Goal: Communication & Community: Participate in discussion

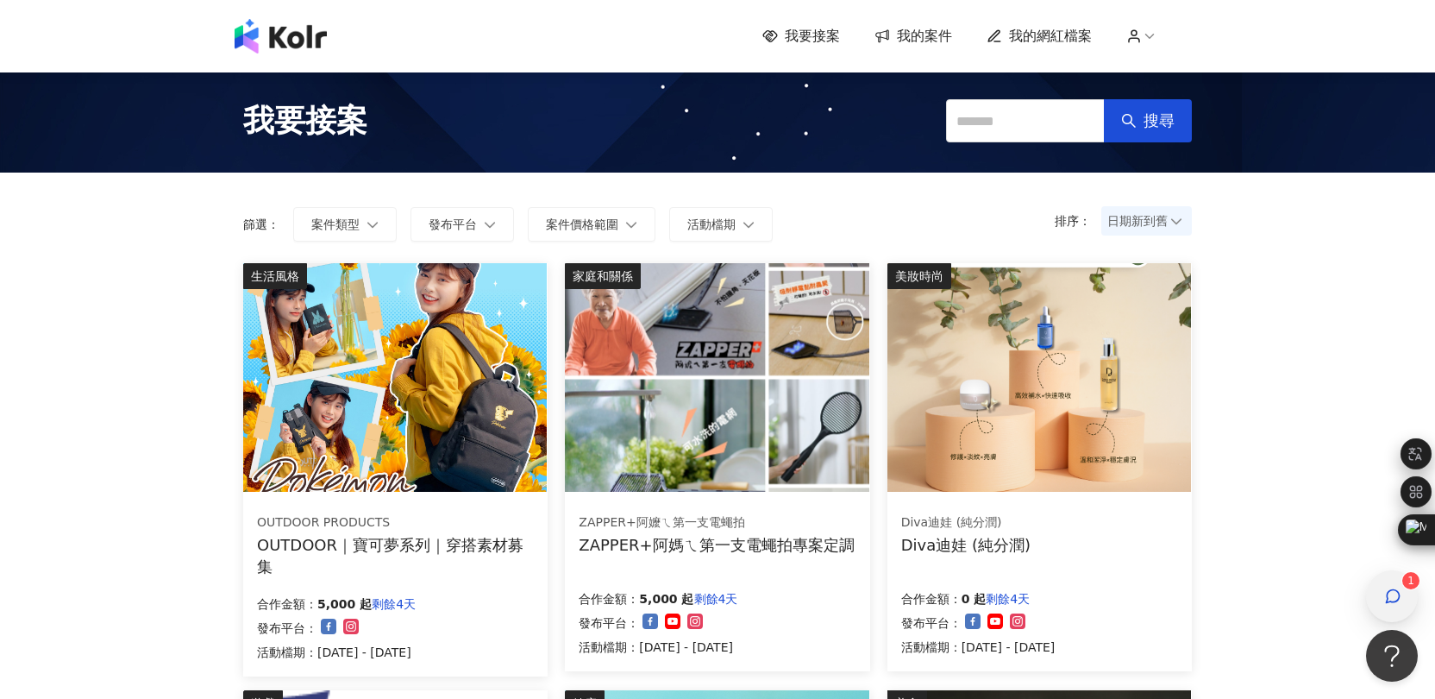
click at [1389, 586] on div "button" at bounding box center [1392, 596] width 22 height 39
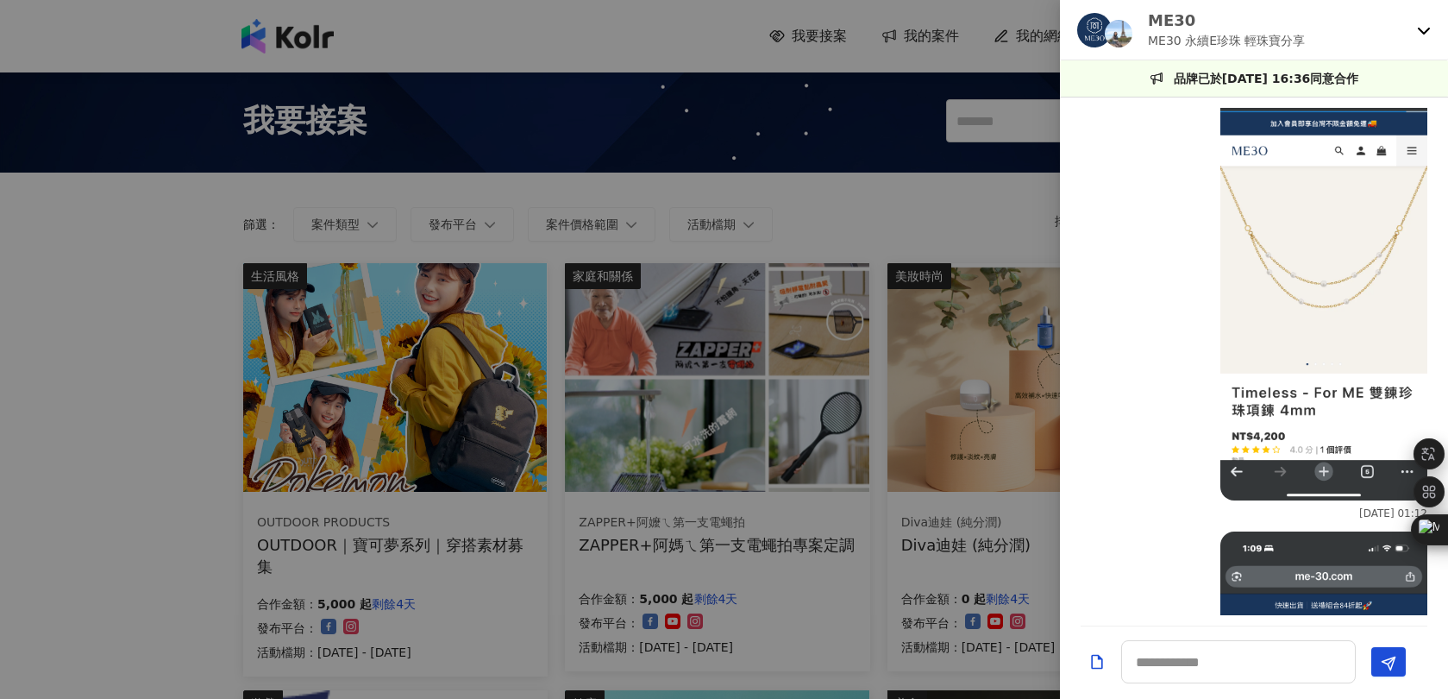
scroll to position [2887, 0]
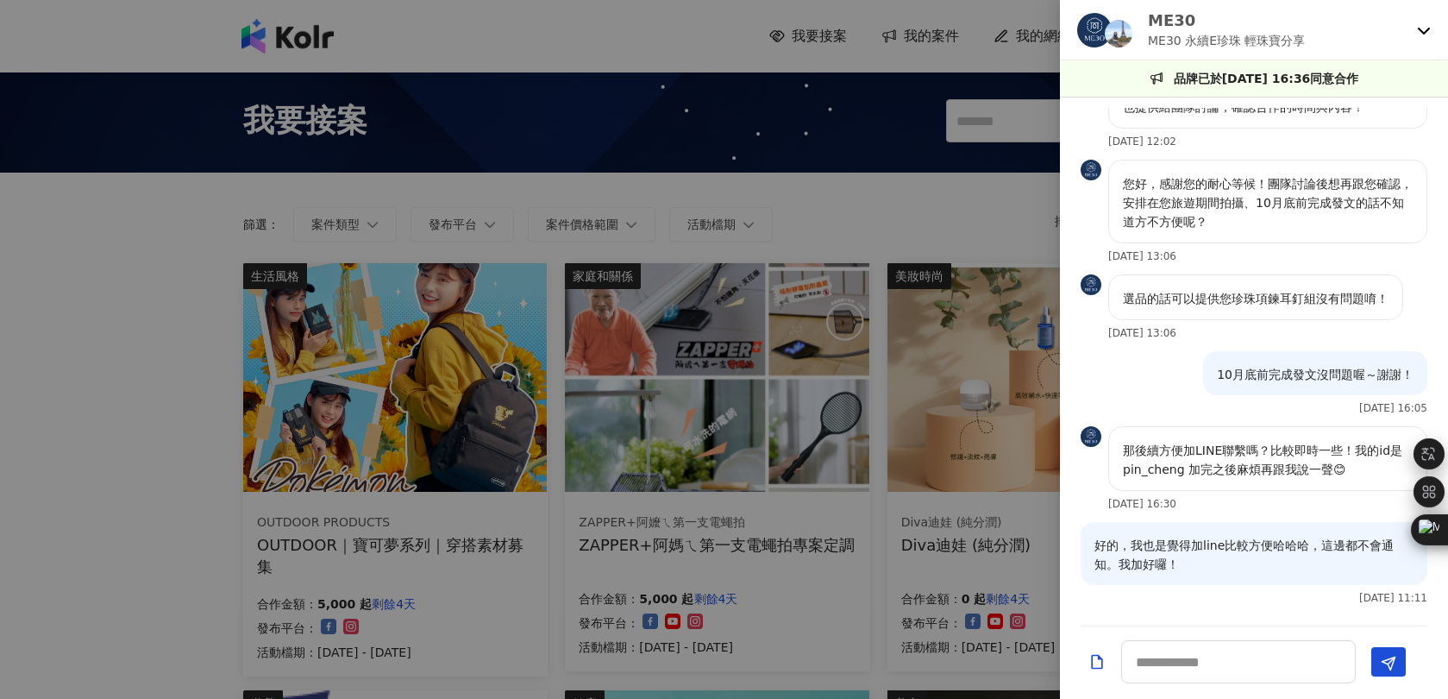
click at [1423, 33] on icon at bounding box center [1424, 31] width 12 height 7
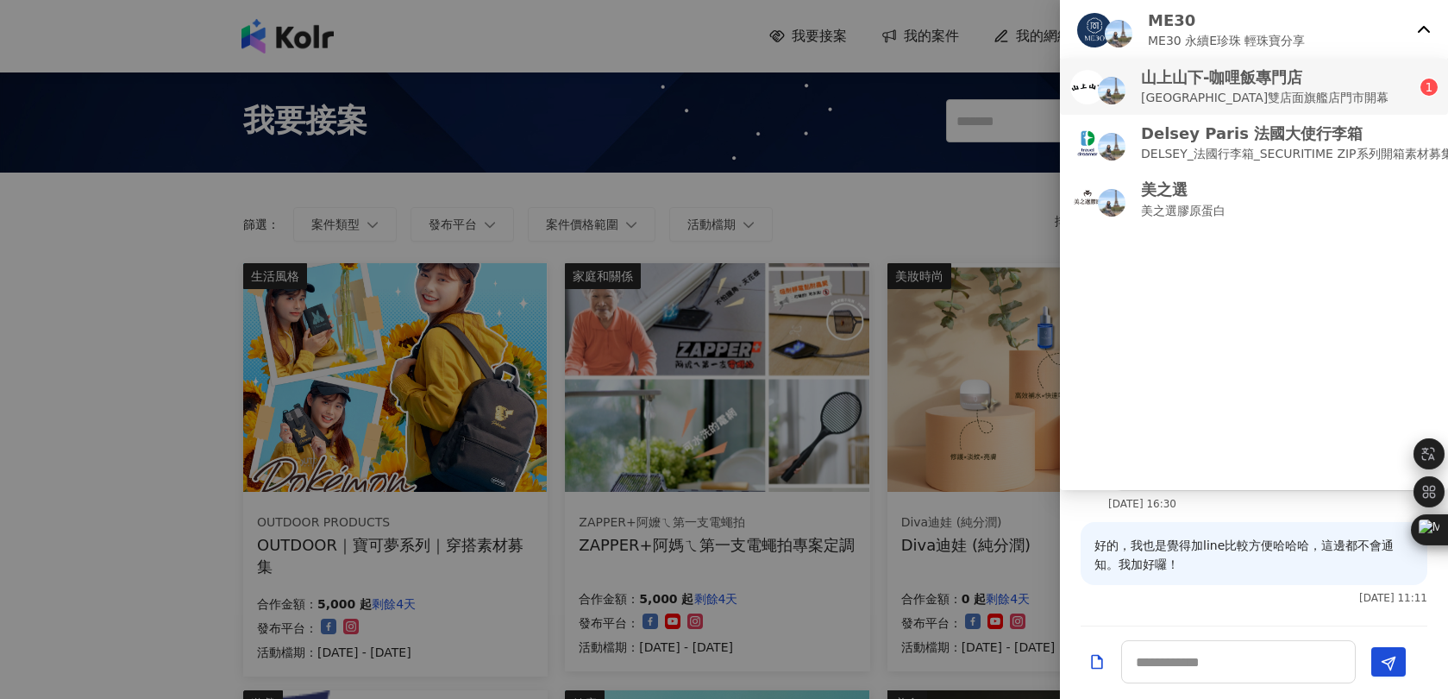
click at [1332, 78] on p "山上山下-咖哩飯專門店" at bounding box center [1265, 77] width 248 height 22
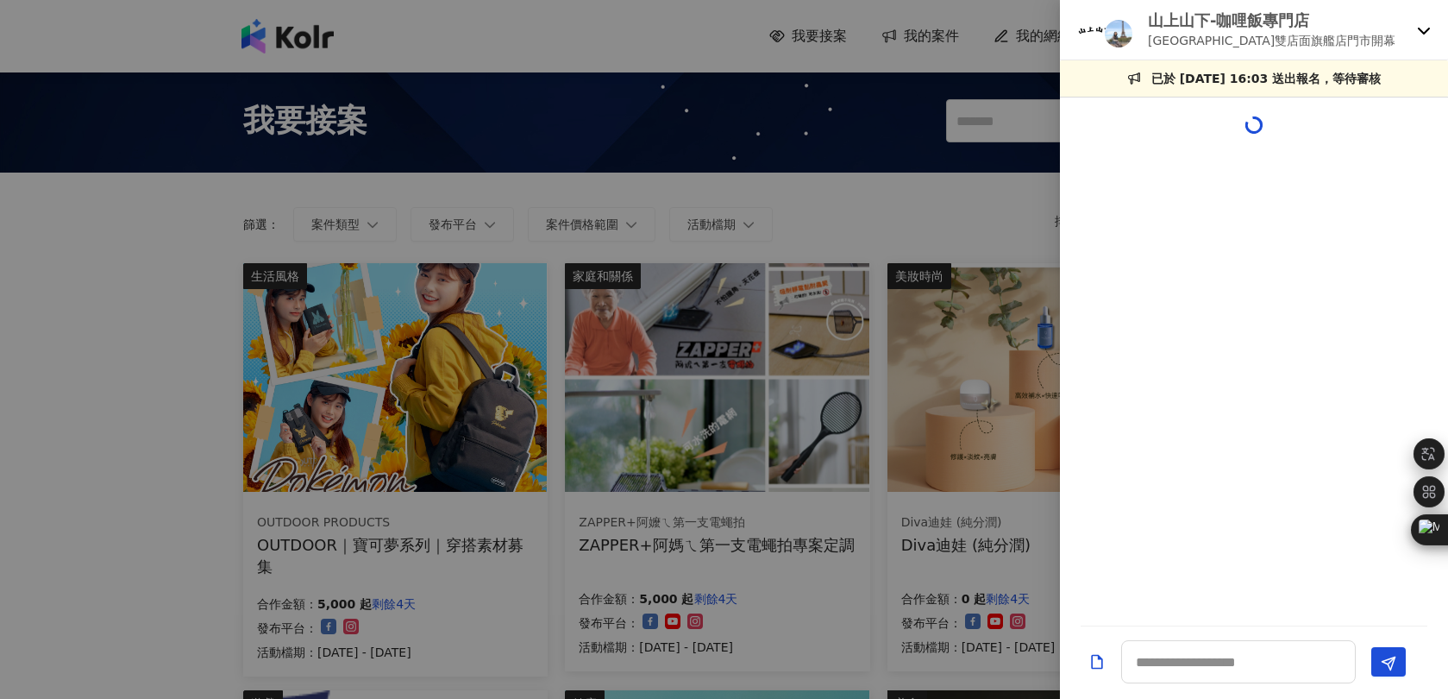
scroll to position [386, 0]
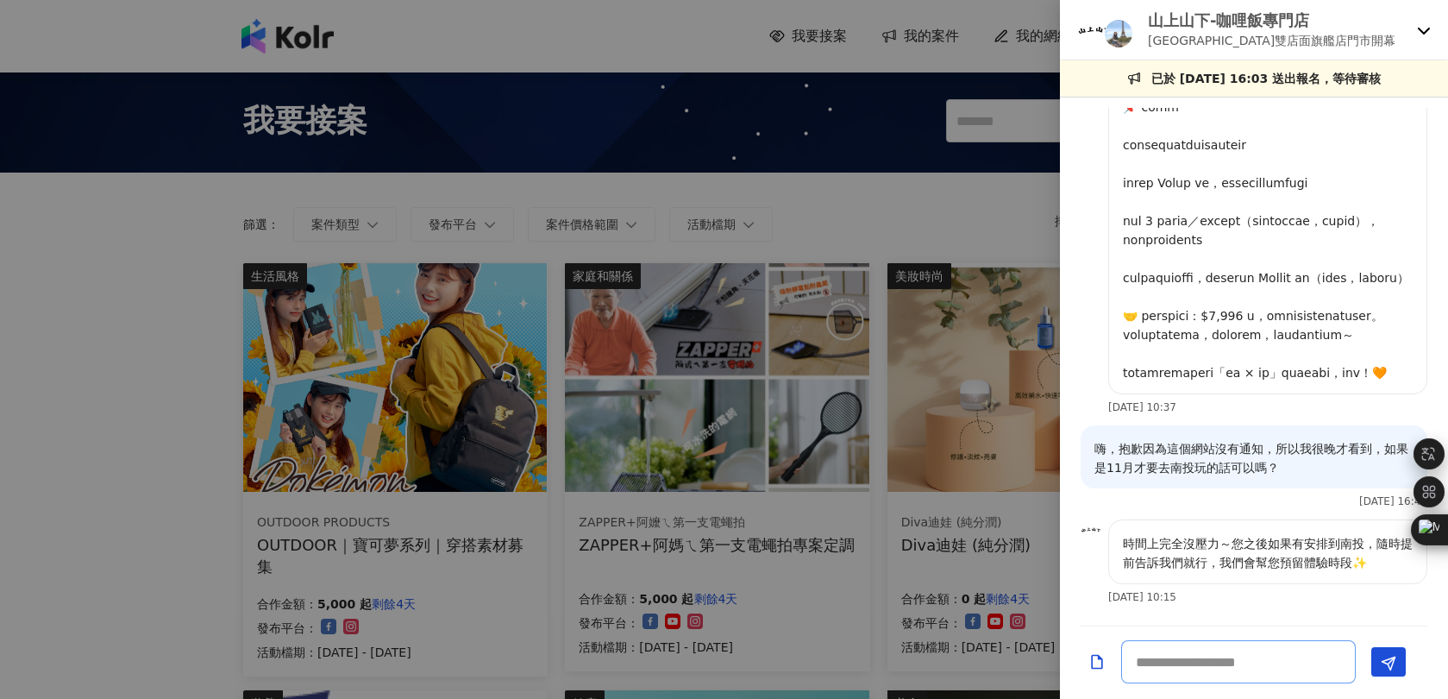
click at [1245, 675] on textarea at bounding box center [1238, 661] width 235 height 43
type textarea "*"
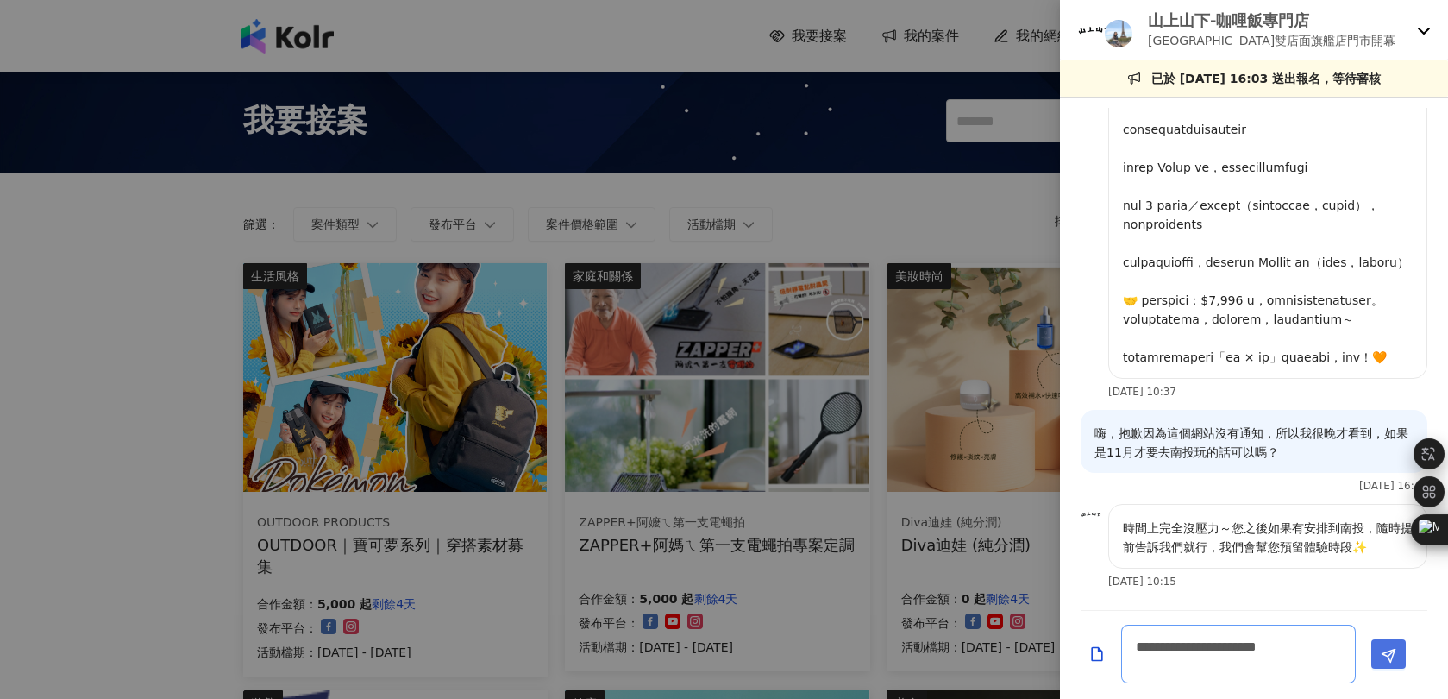
type textarea "**********"
click at [1396, 662] on button "Send" at bounding box center [1388, 653] width 34 height 29
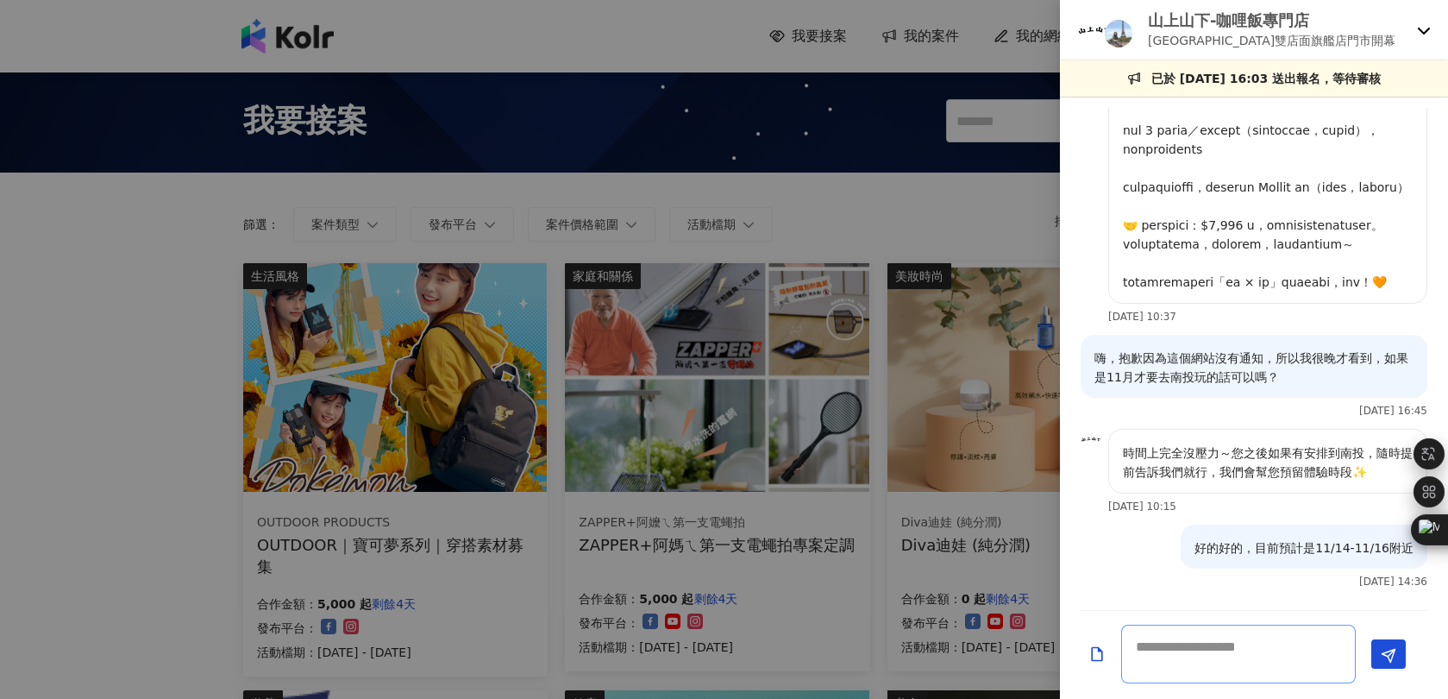
click at [1246, 658] on textarea at bounding box center [1238, 653] width 235 height 59
type textarea "**********"
click at [1396, 651] on icon "Send" at bounding box center [1389, 656] width 16 height 16
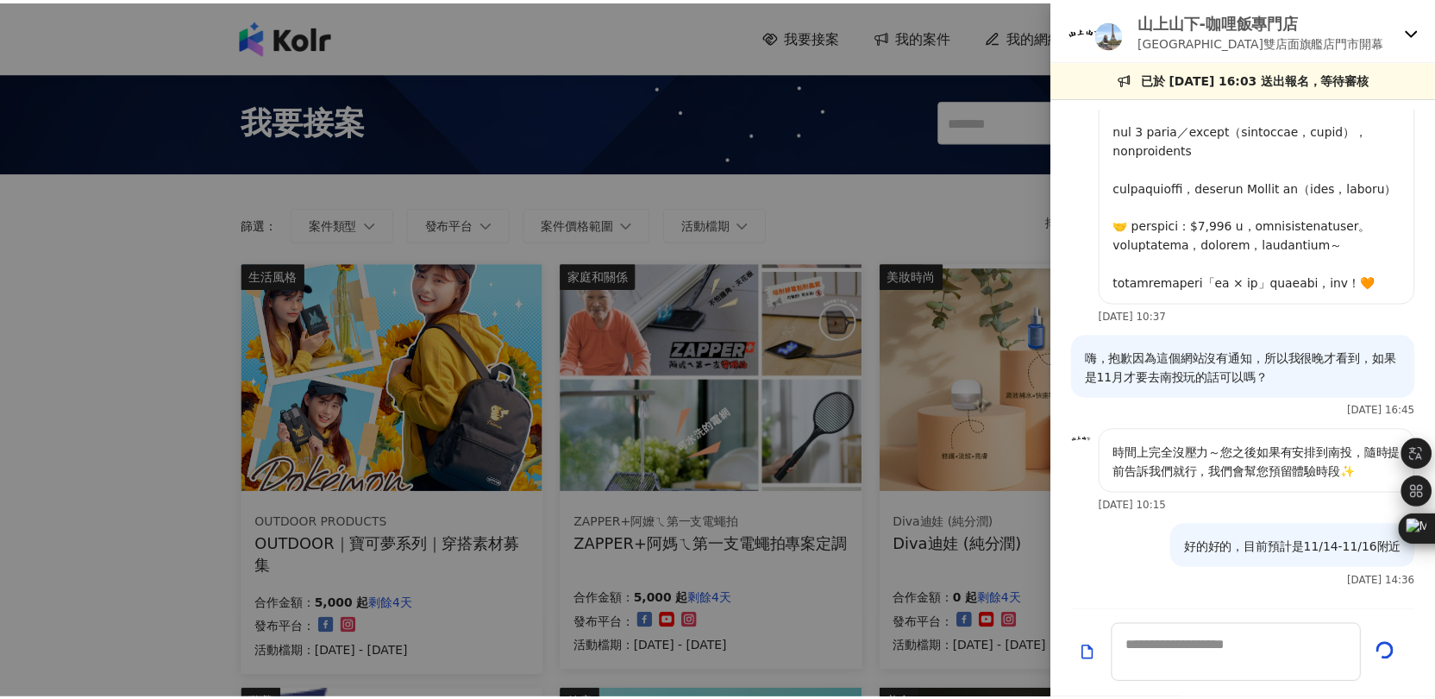
scroll to position [551, 0]
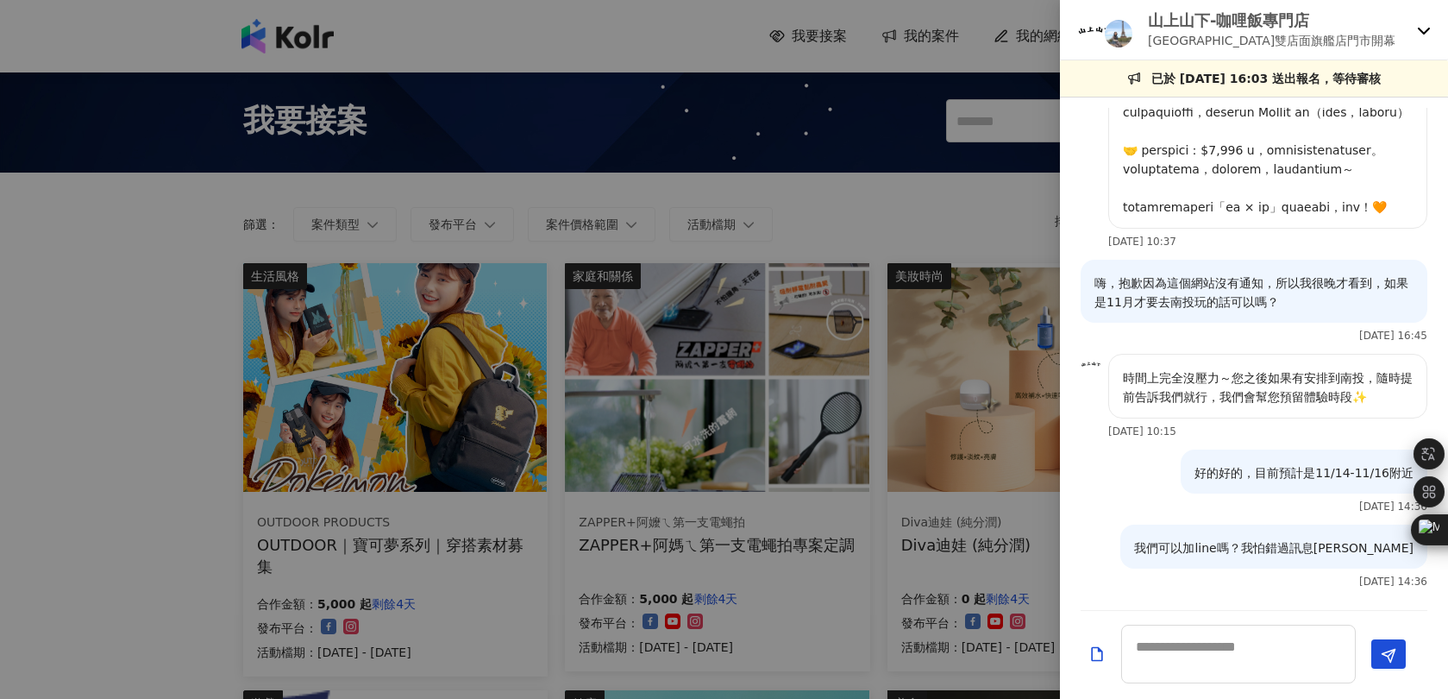
click at [1419, 30] on icon at bounding box center [1424, 30] width 14 height 14
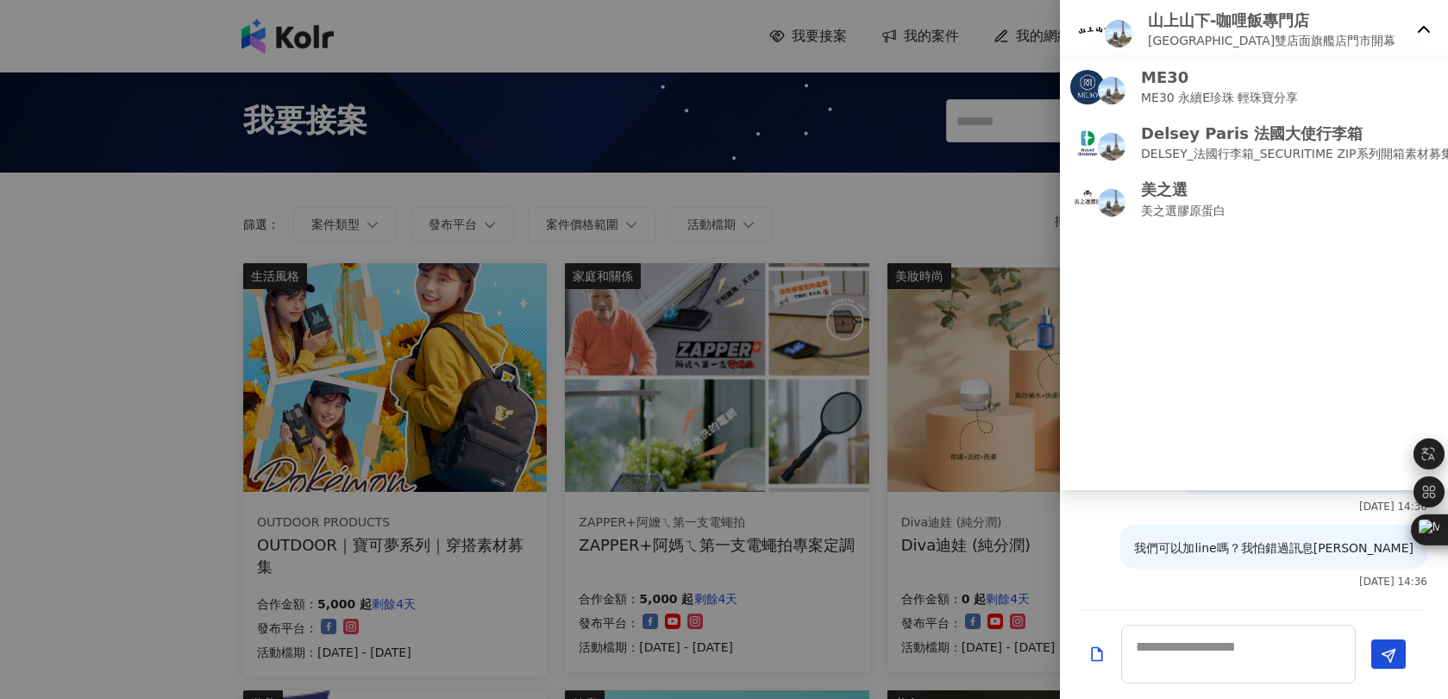
click at [942, 226] on div at bounding box center [724, 349] width 1448 height 699
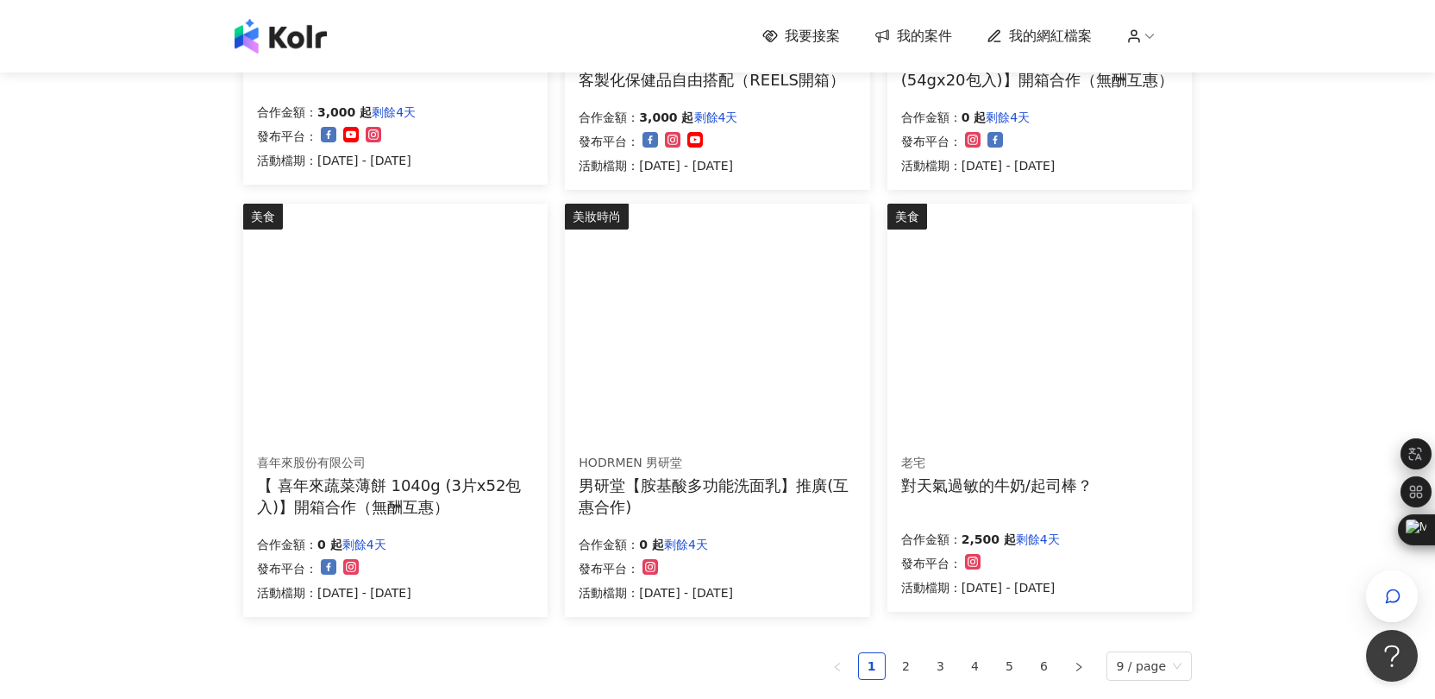
scroll to position [915, 0]
